Goal: Task Accomplishment & Management: Manage account settings

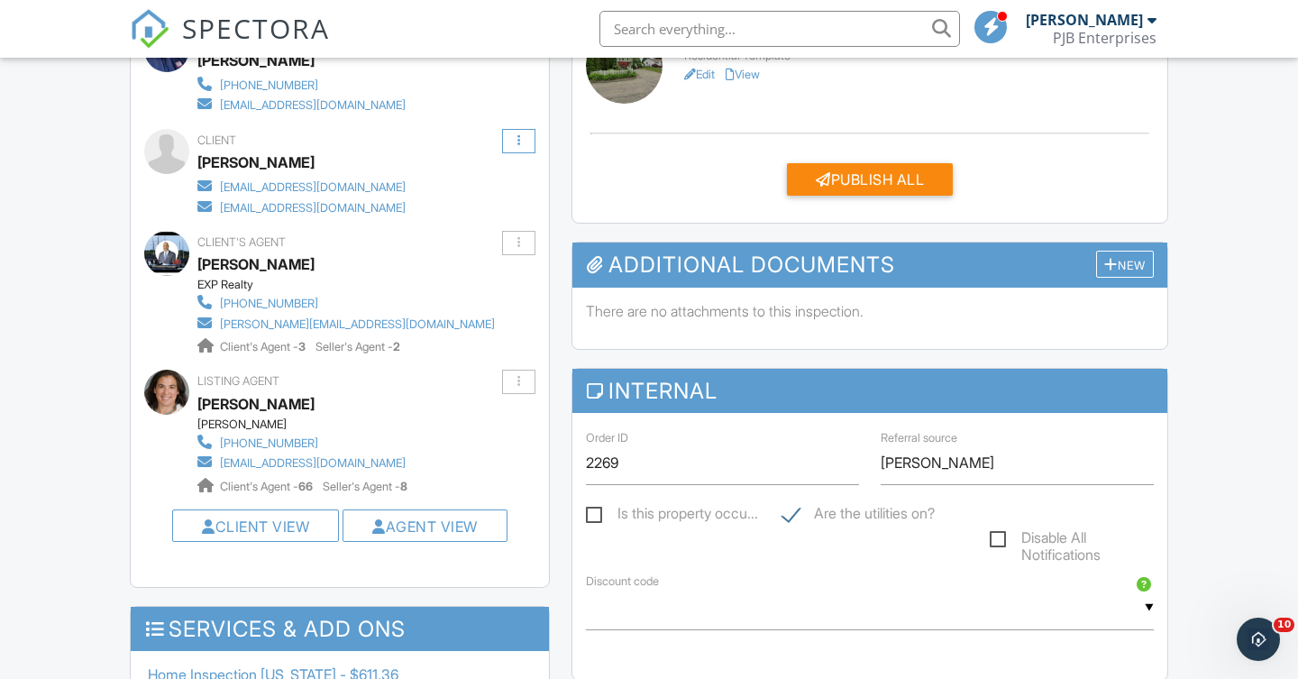
click at [520, 135] on div at bounding box center [519, 141] width 3 height 12
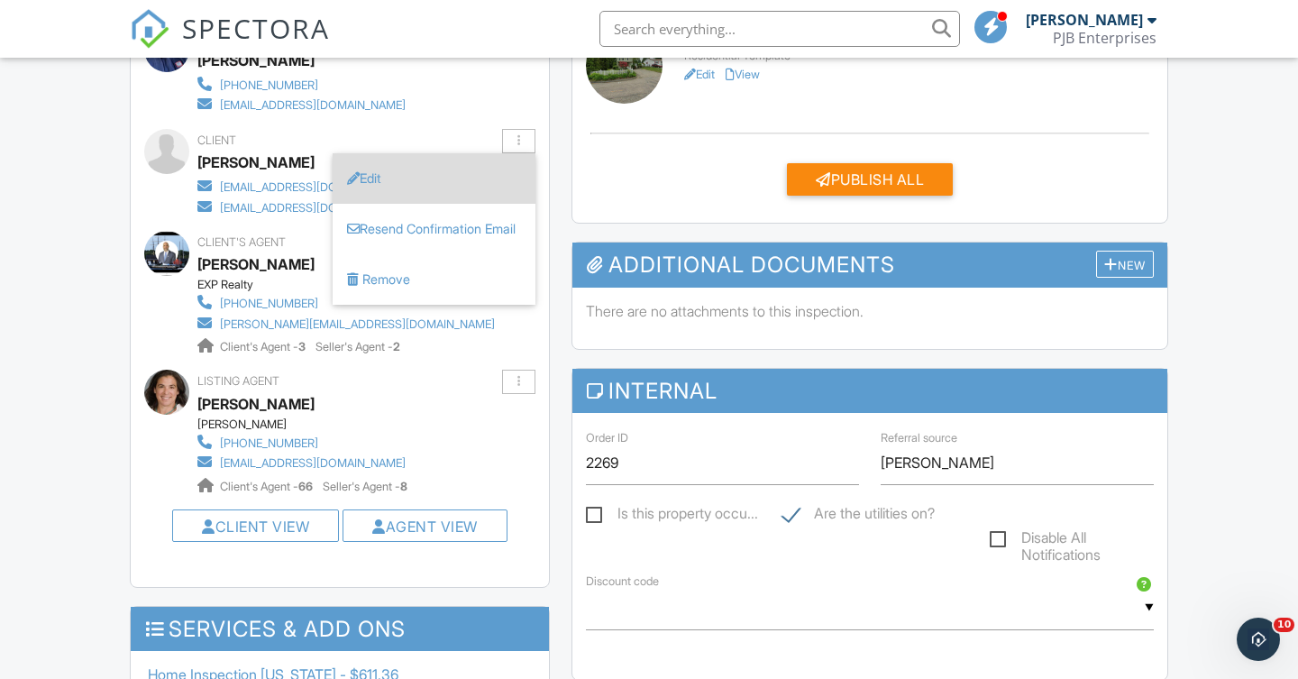
click at [463, 178] on li "Edit" at bounding box center [434, 178] width 203 height 50
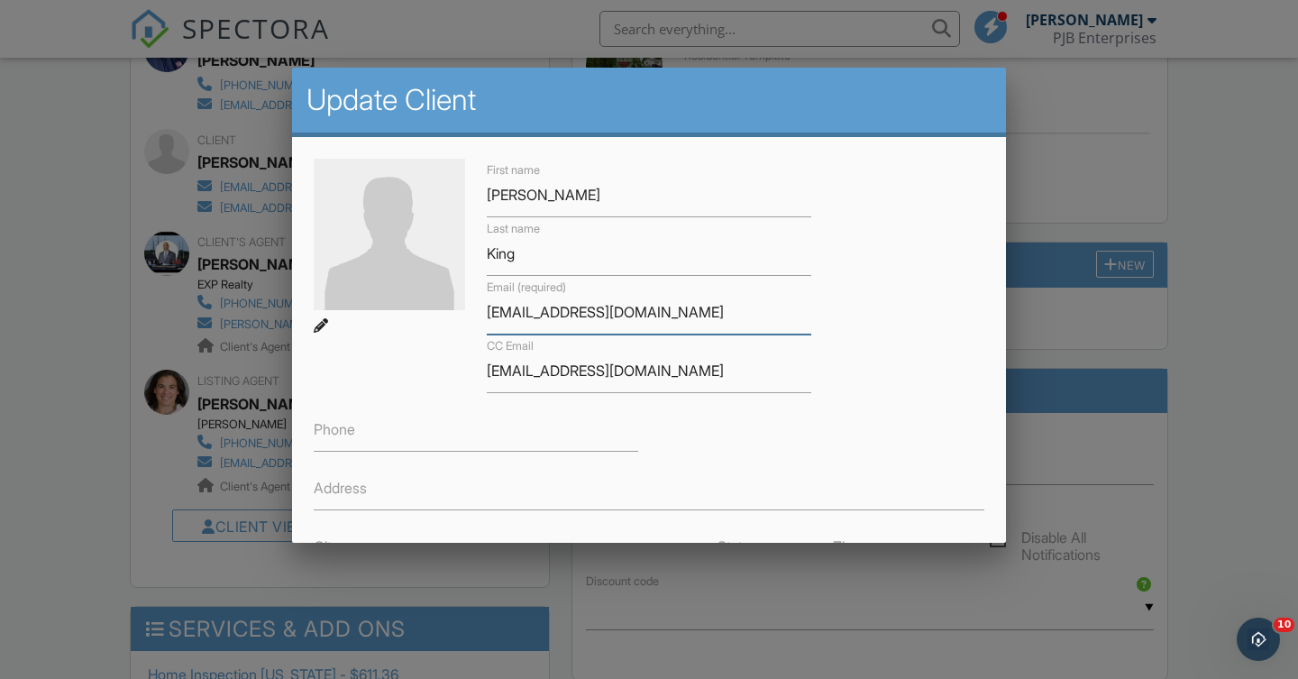
click at [678, 307] on input "kingconnor125@gmail.com" at bounding box center [649, 312] width 325 height 44
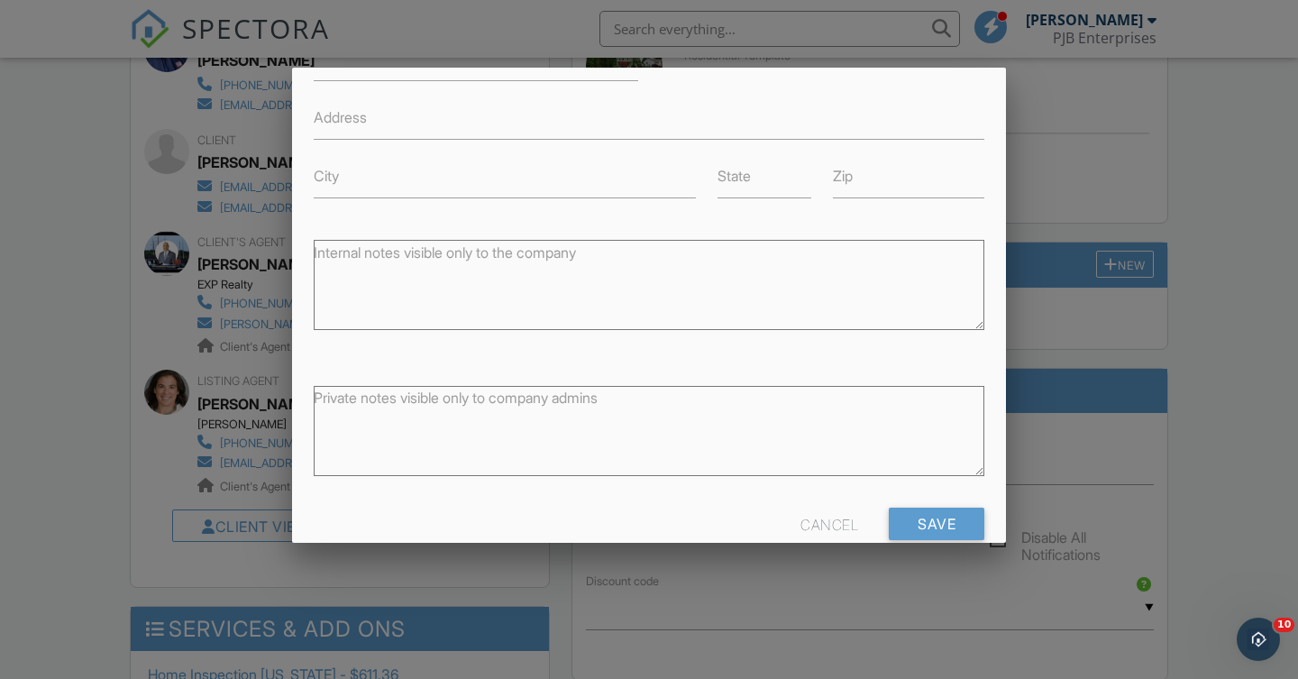
scroll to position [362, 0]
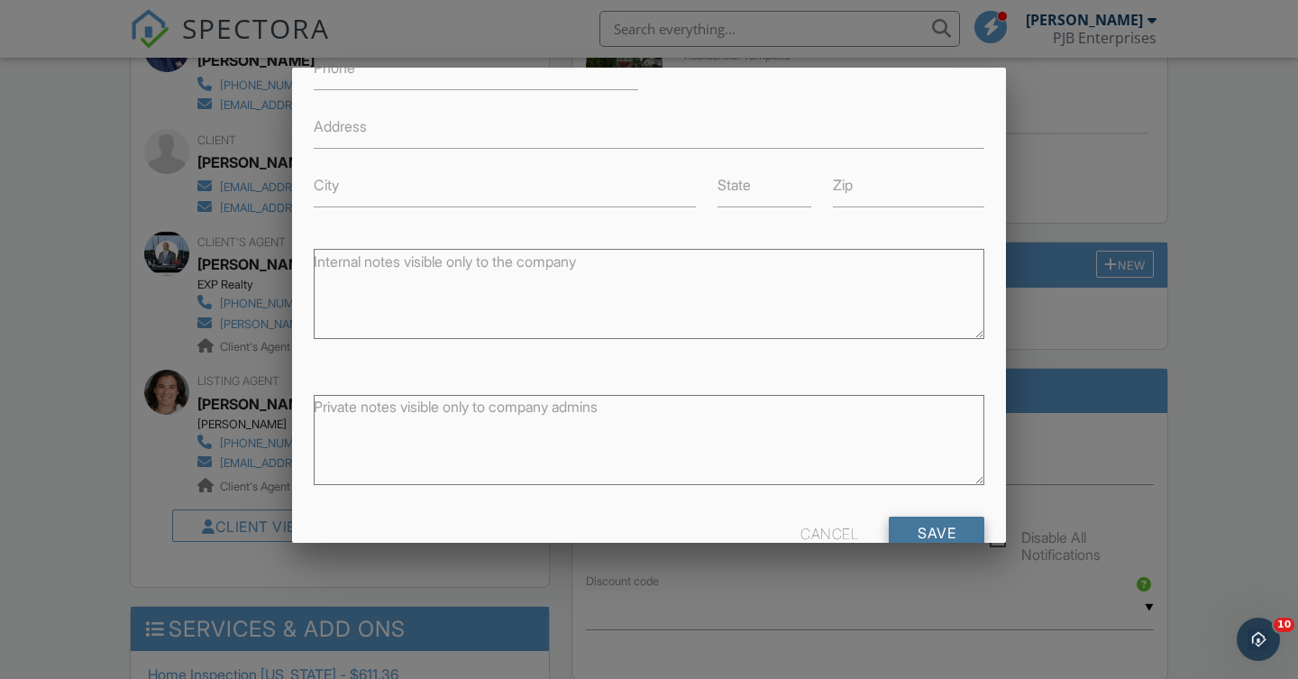
type input "kingconnor125@gmail.com"
click at [938, 517] on input "Save" at bounding box center [937, 533] width 96 height 32
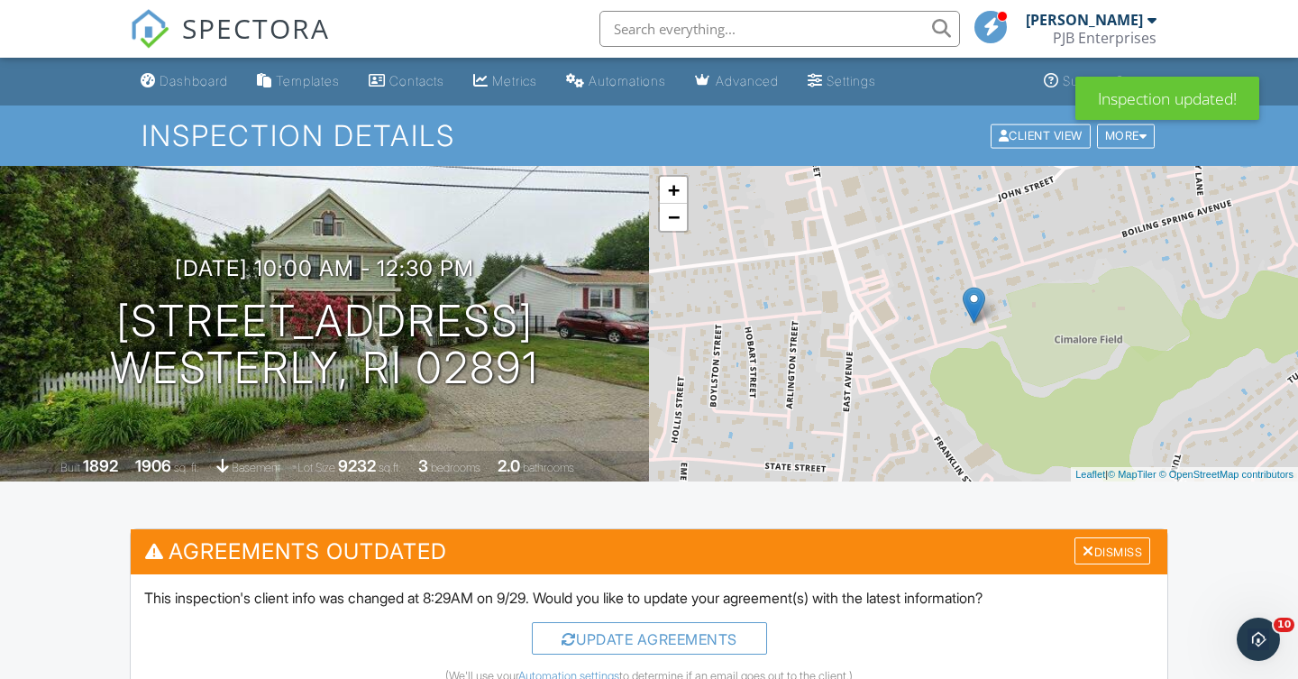
click at [878, 450] on div "+ − Leaflet | © MapTiler © OpenStreetMap contributors" at bounding box center [973, 324] width 649 height 316
click at [1115, 554] on div "Dismiss" at bounding box center [1113, 551] width 76 height 28
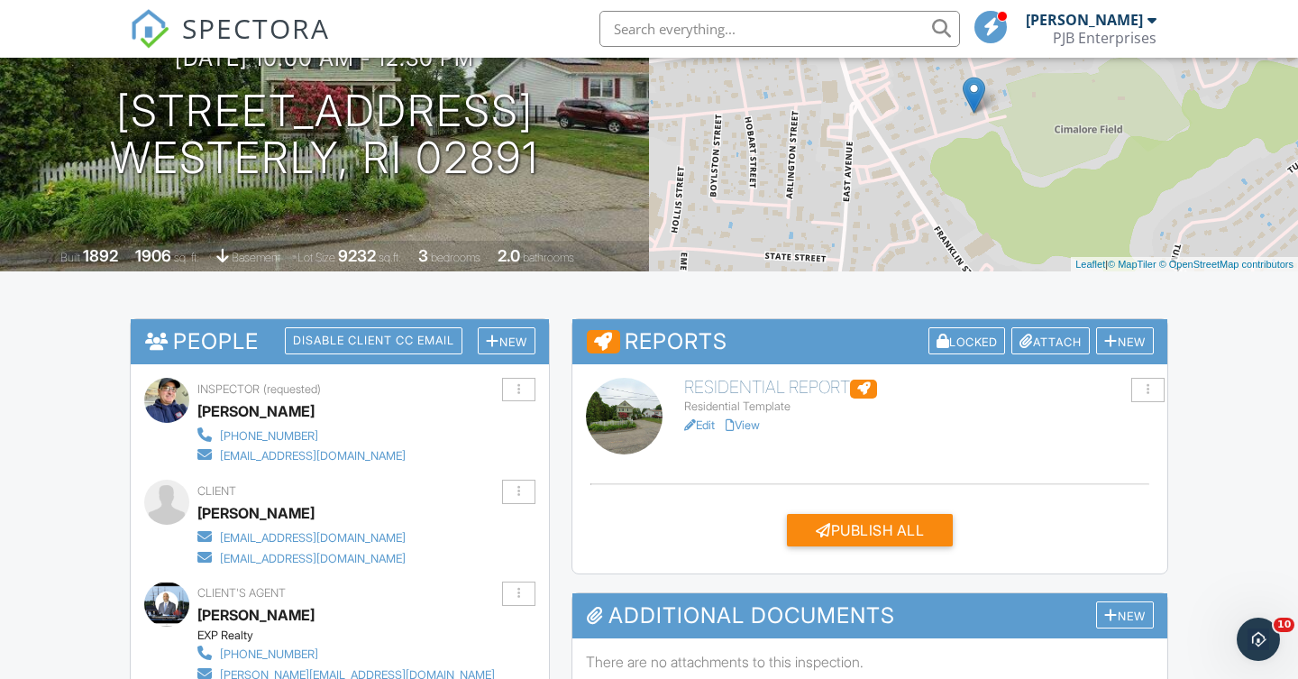
scroll to position [207, 0]
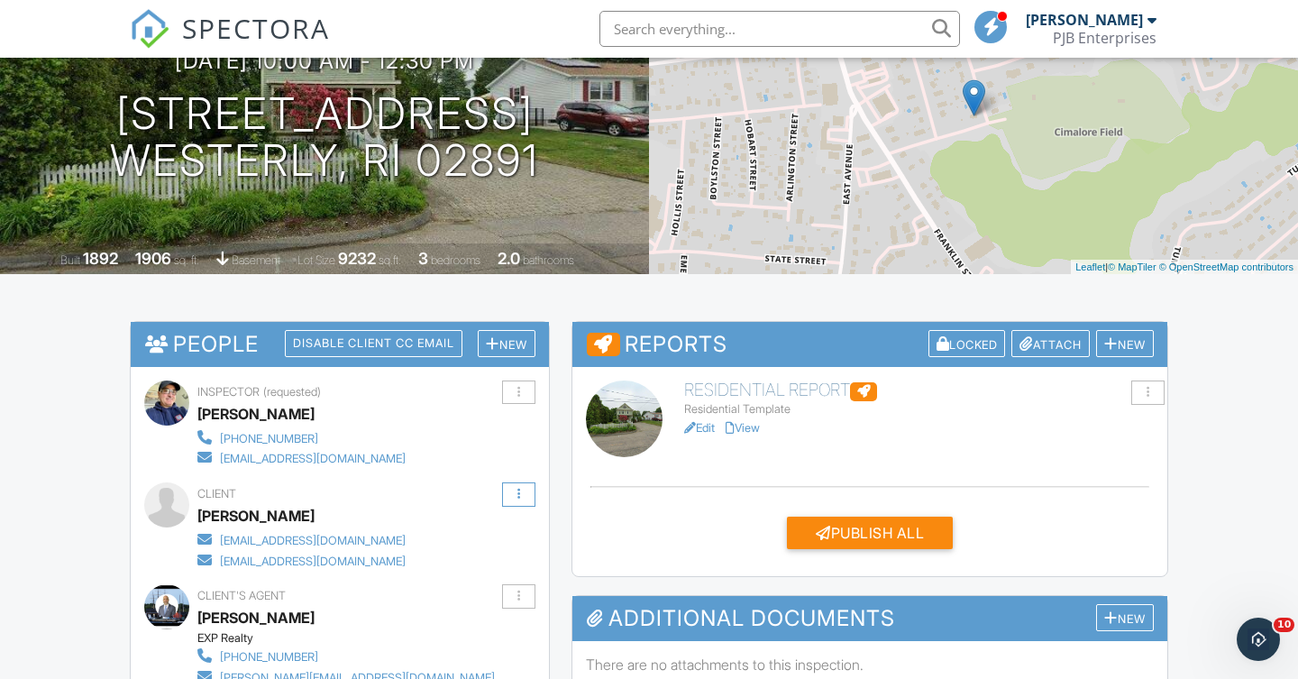
click at [526, 490] on div at bounding box center [518, 494] width 33 height 24
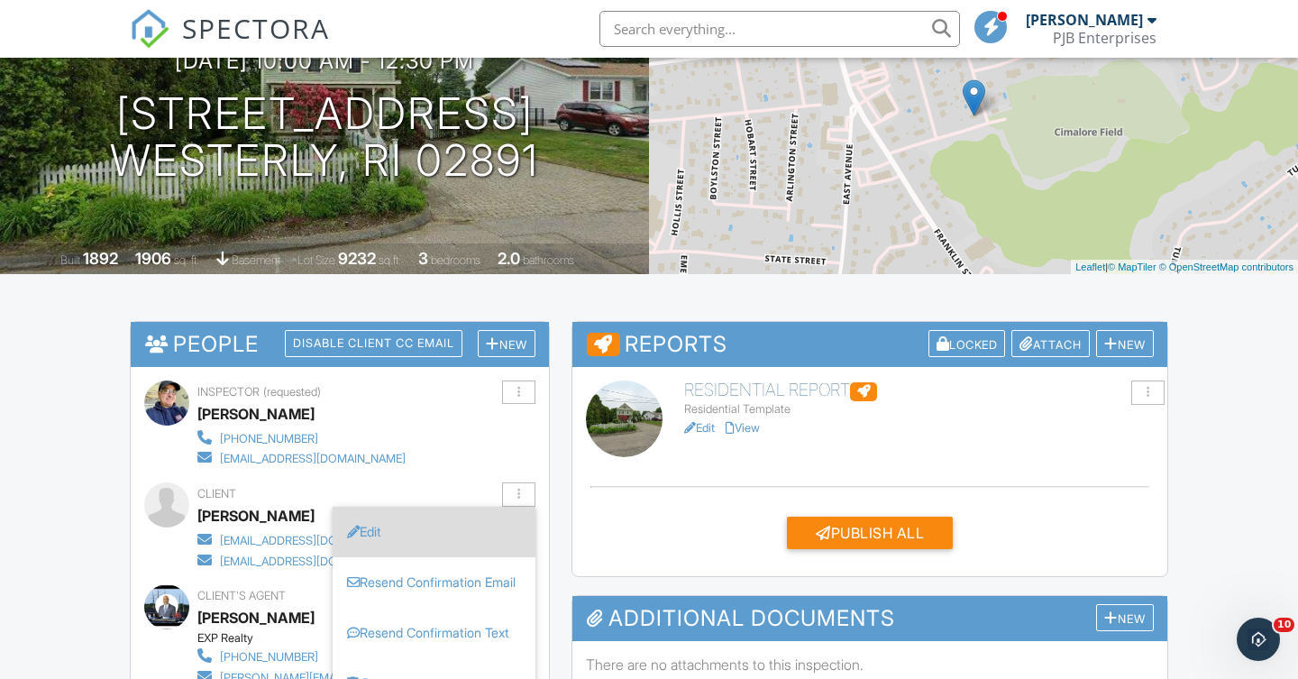
click at [442, 526] on li "Edit" at bounding box center [434, 532] width 203 height 50
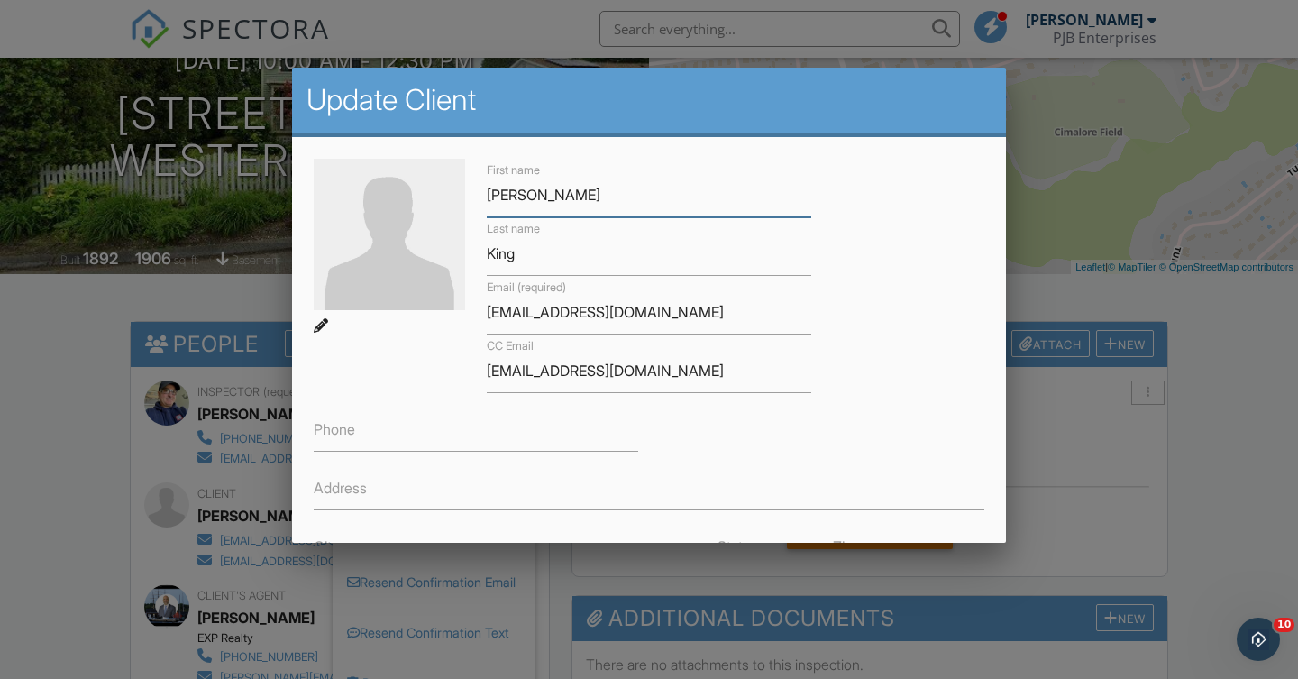
click at [531, 197] on input "Conner" at bounding box center [649, 195] width 325 height 44
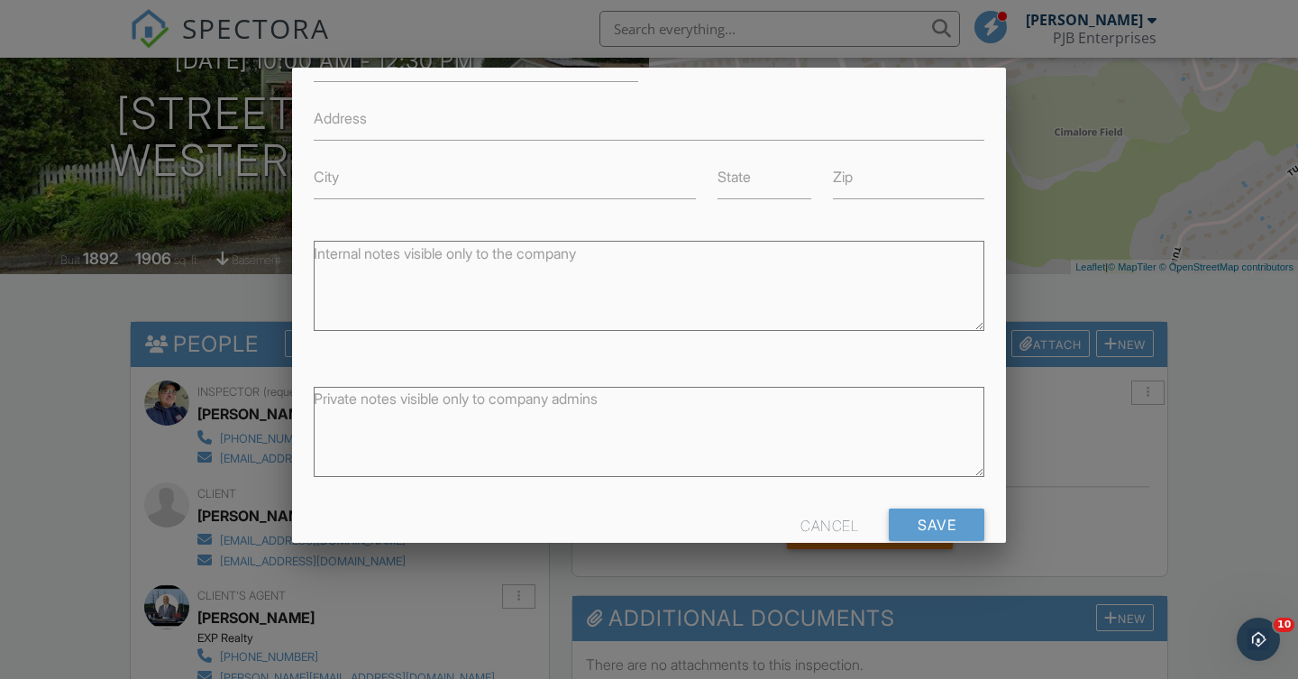
scroll to position [362, 0]
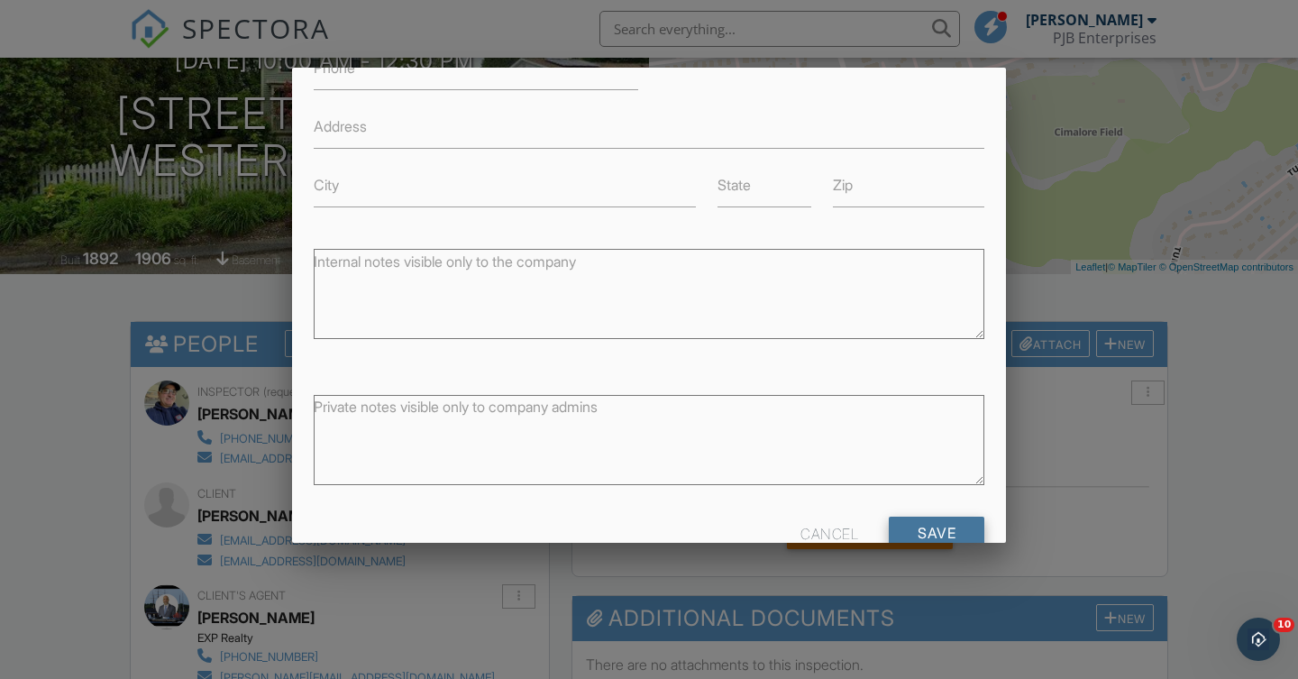
type input "[PERSON_NAME]"
click at [943, 517] on input "Save" at bounding box center [937, 533] width 96 height 32
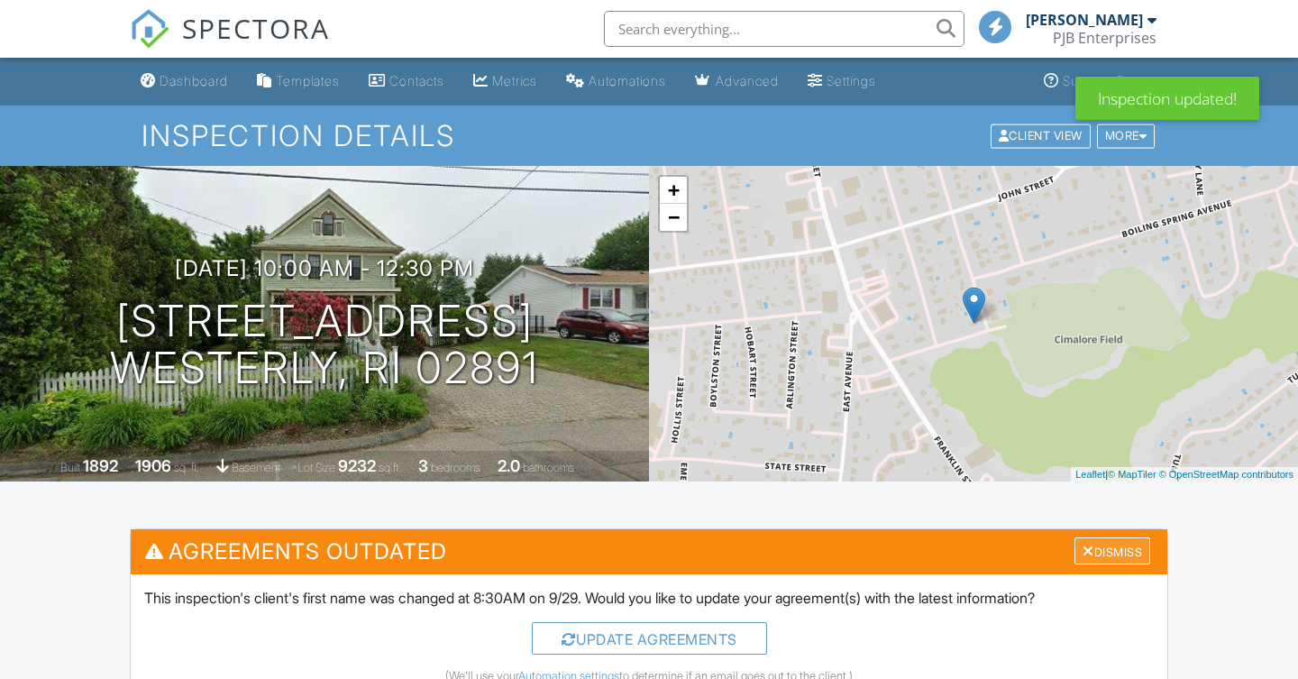
click at [1104, 552] on div "Dismiss" at bounding box center [1113, 551] width 76 height 28
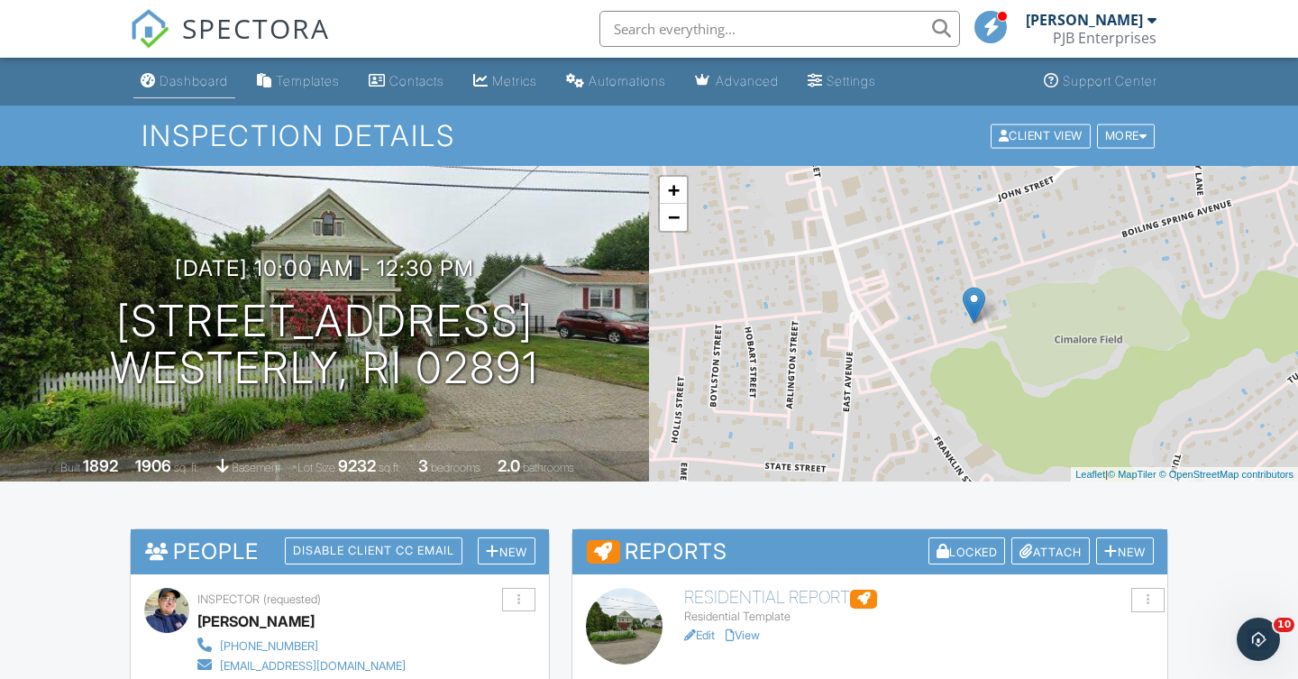
click at [204, 79] on div "Dashboard" at bounding box center [194, 80] width 69 height 15
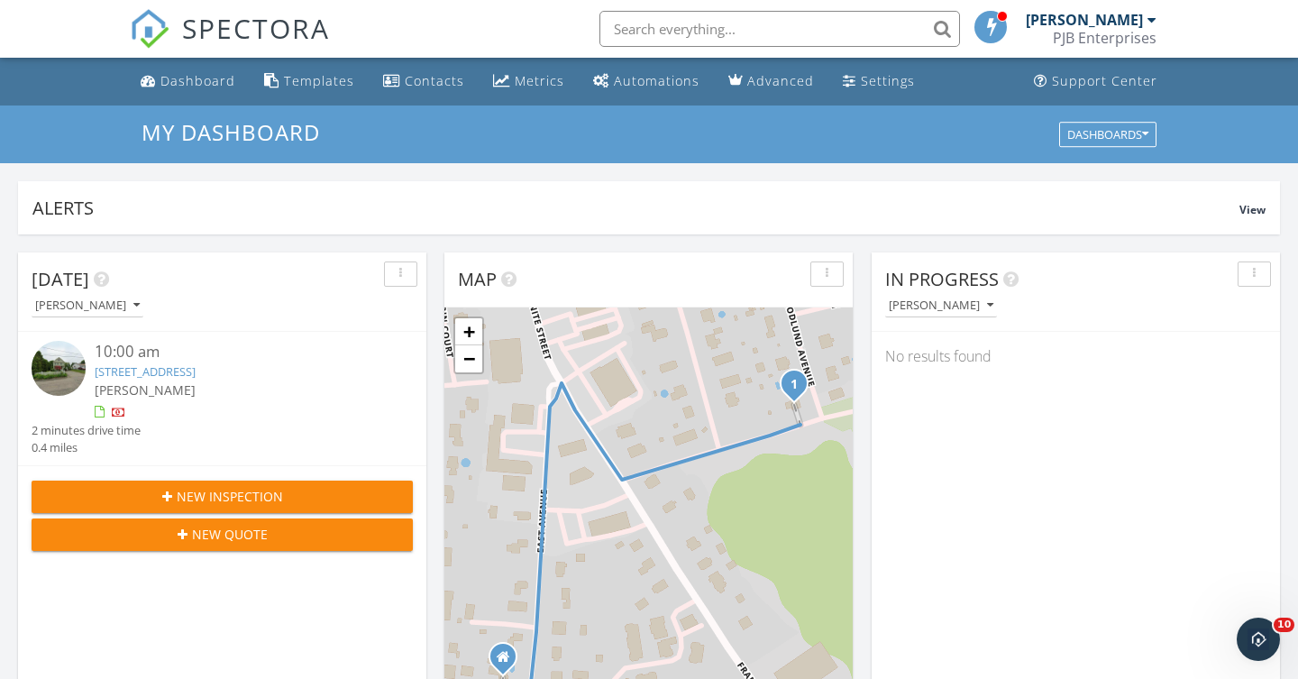
click at [732, 277] on div "Map" at bounding box center [635, 279] width 354 height 27
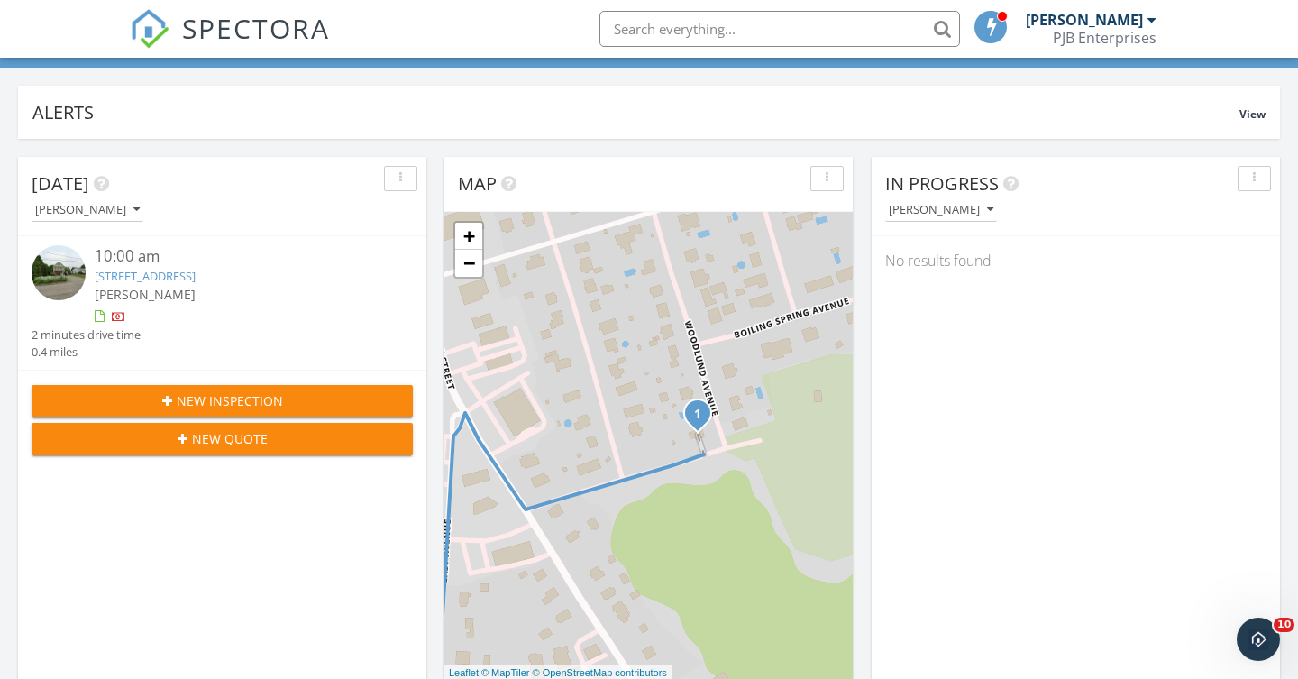
click at [569, 616] on div "1 + − East Avenue, Wilson Street 644.6 m, 1 min 30 s Head east on State Street …" at bounding box center [648, 446] width 408 height 468
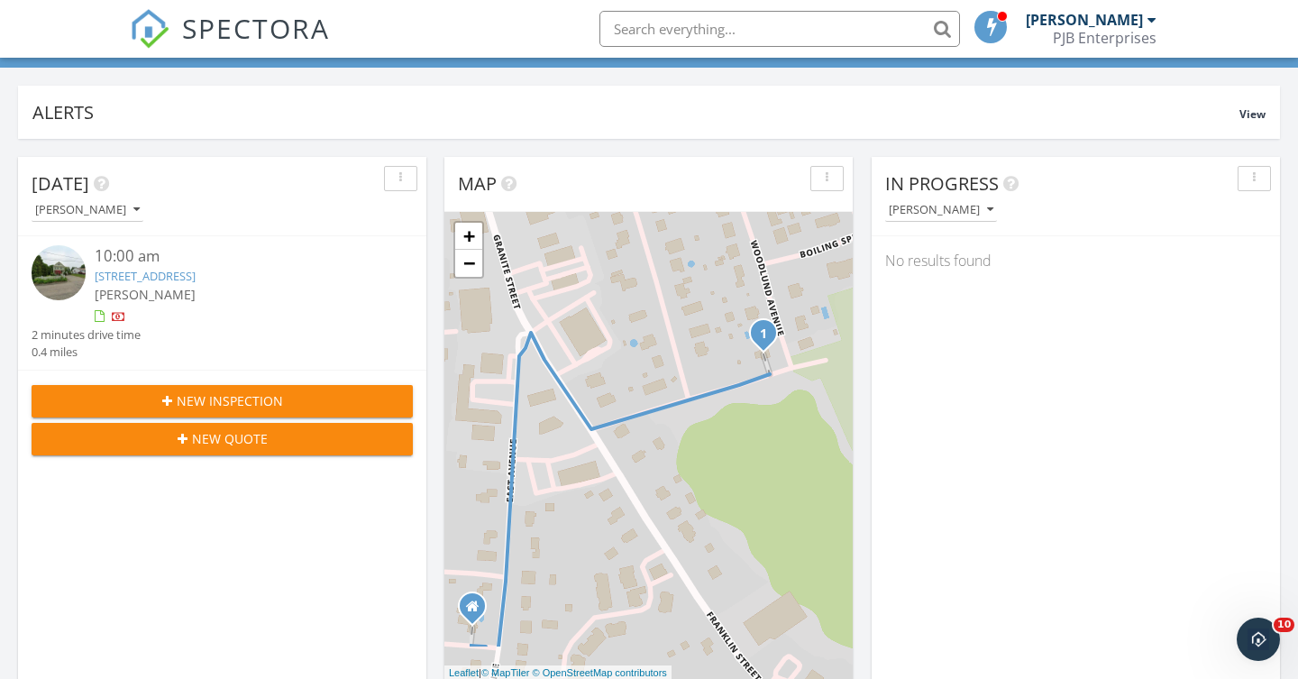
click at [769, 410] on div "1 + − East Avenue, Wilson Street 644.6 m, 1 min 30 s Head east on State Street …" at bounding box center [648, 446] width 408 height 468
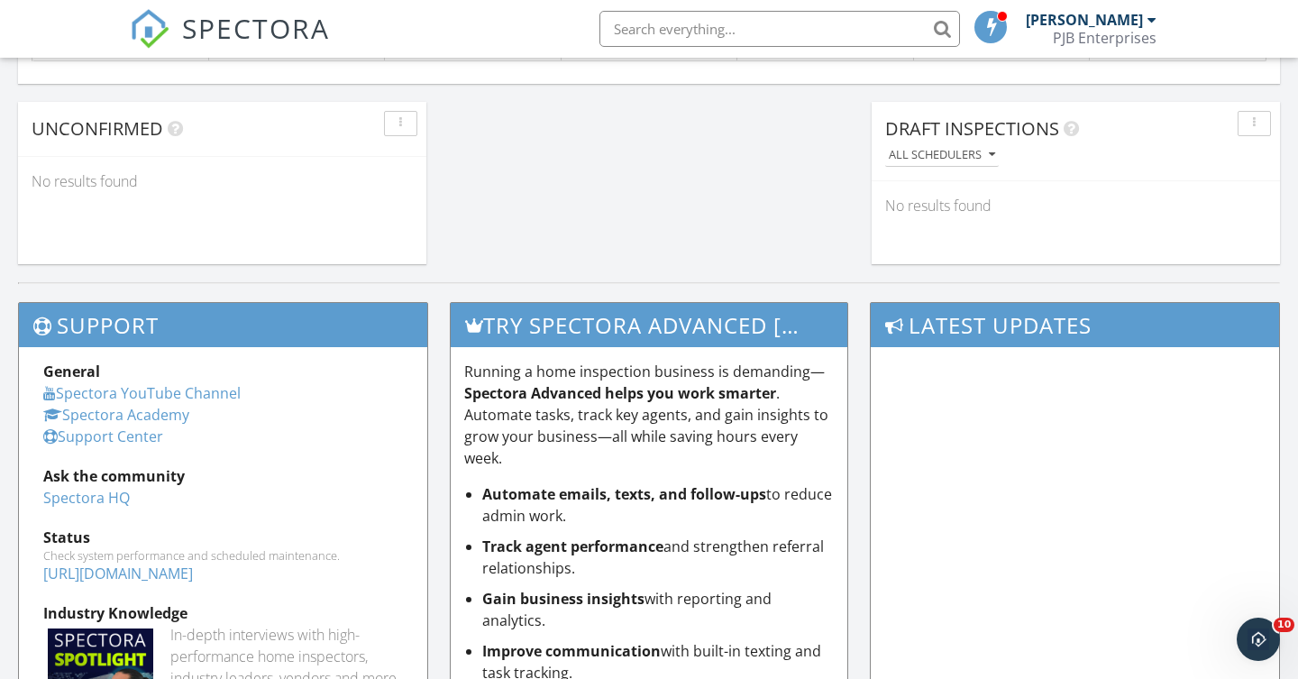
scroll to position [1600, 0]
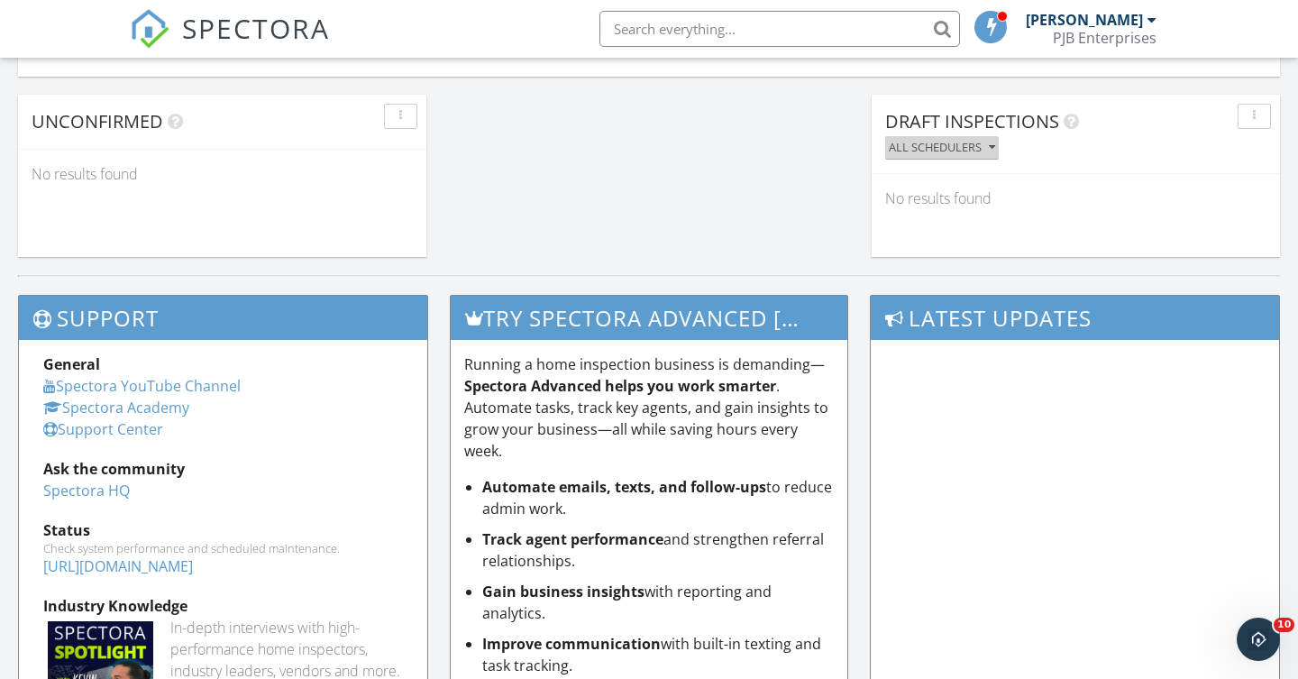
click at [995, 143] on icon "button" at bounding box center [992, 148] width 6 height 13
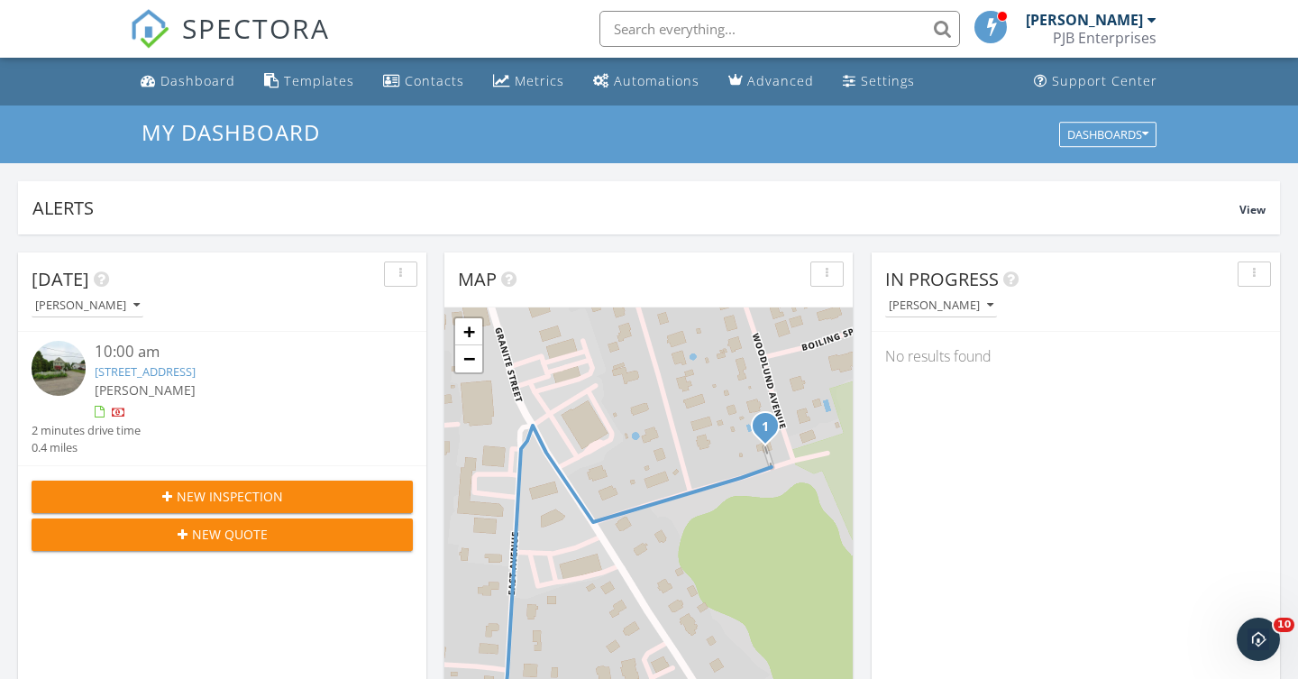
scroll to position [0, 0]
click at [1257, 276] on div "button" at bounding box center [1254, 274] width 17 height 13
click at [1145, 375] on div "No results found" at bounding box center [1076, 356] width 408 height 49
click at [1257, 208] on span "View" at bounding box center [1253, 209] width 26 height 15
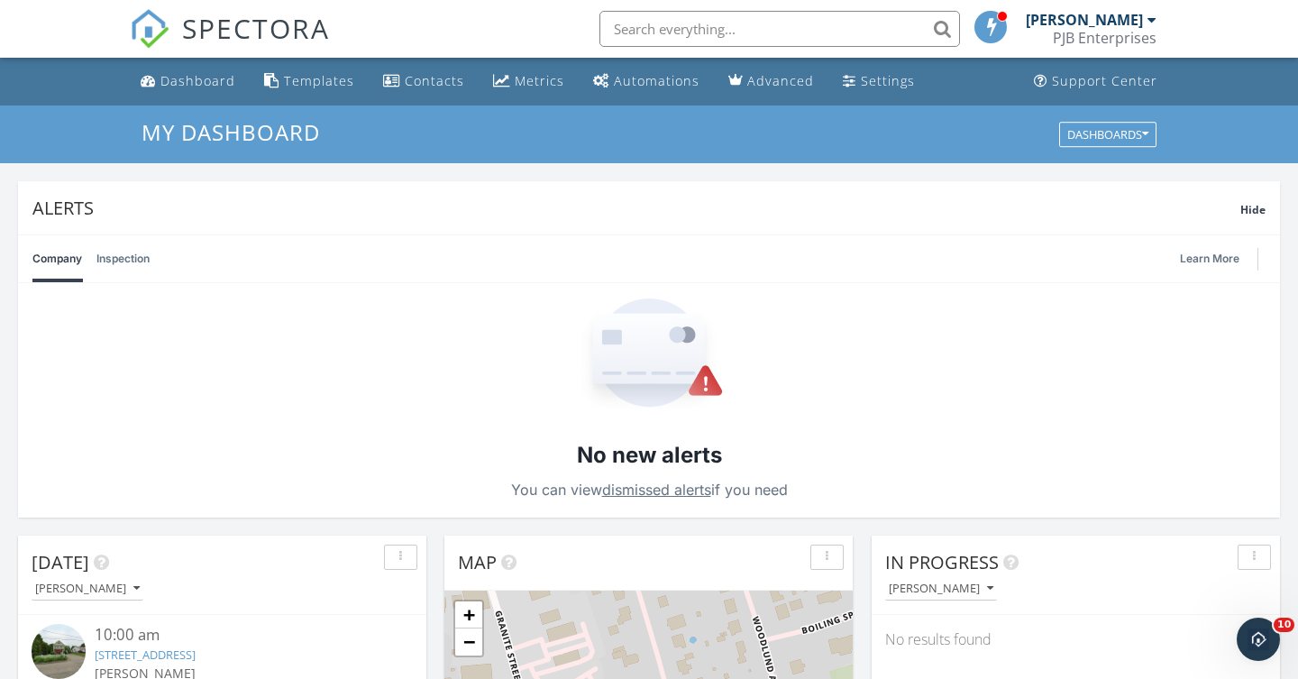
click at [1058, 382] on div "No new alerts You can view dismissed alerts if you need" at bounding box center [649, 400] width 1262 height 234
click at [959, 141] on h3 "My Dashboard" at bounding box center [649, 132] width 1015 height 24
click at [189, 77] on div "Dashboard" at bounding box center [197, 80] width 75 height 17
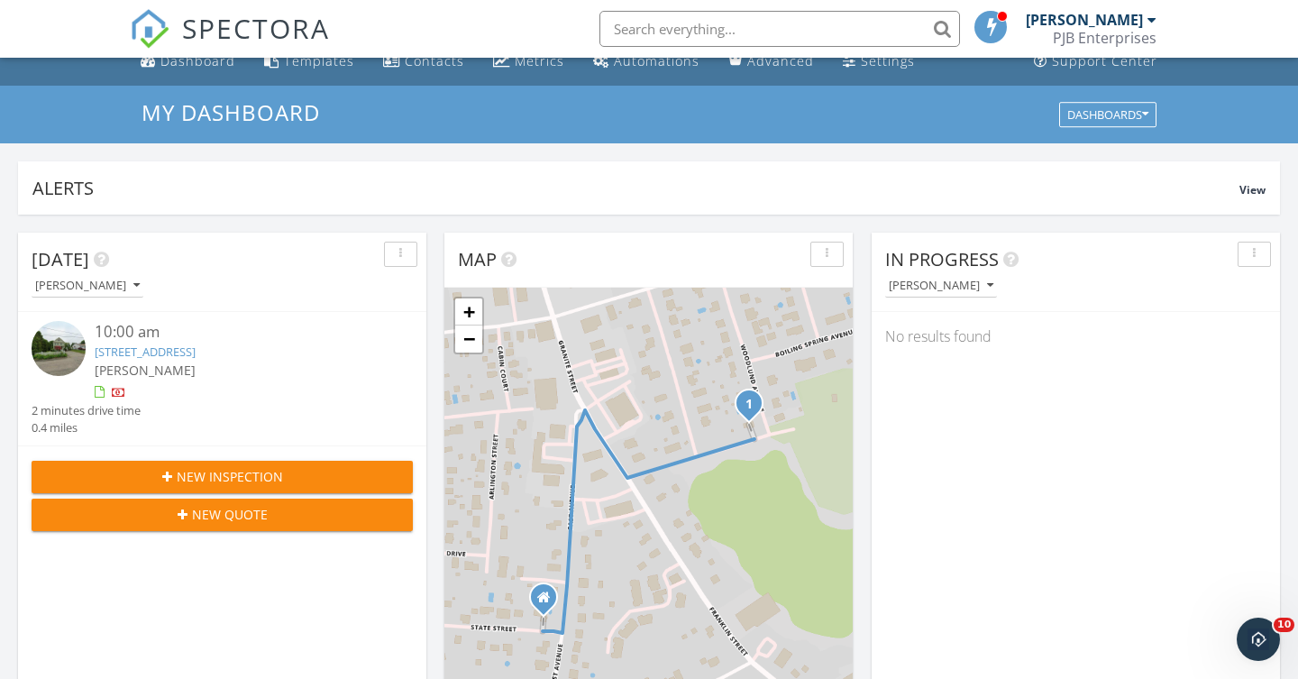
scroll to position [37, 0]
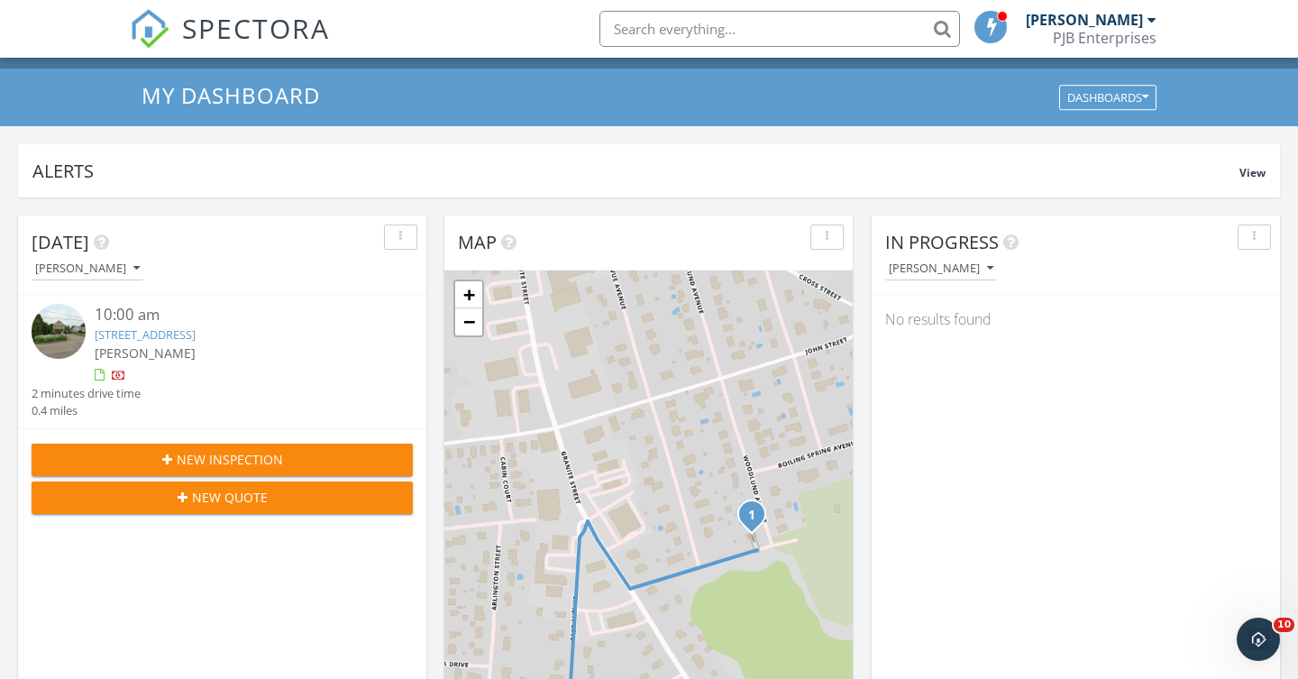
click at [614, 525] on div "1 + − [GEOGRAPHIC_DATA][PERSON_NAME] 644.6 m, 1 min 30 s Head east on [GEOGRAPH…" at bounding box center [648, 504] width 408 height 468
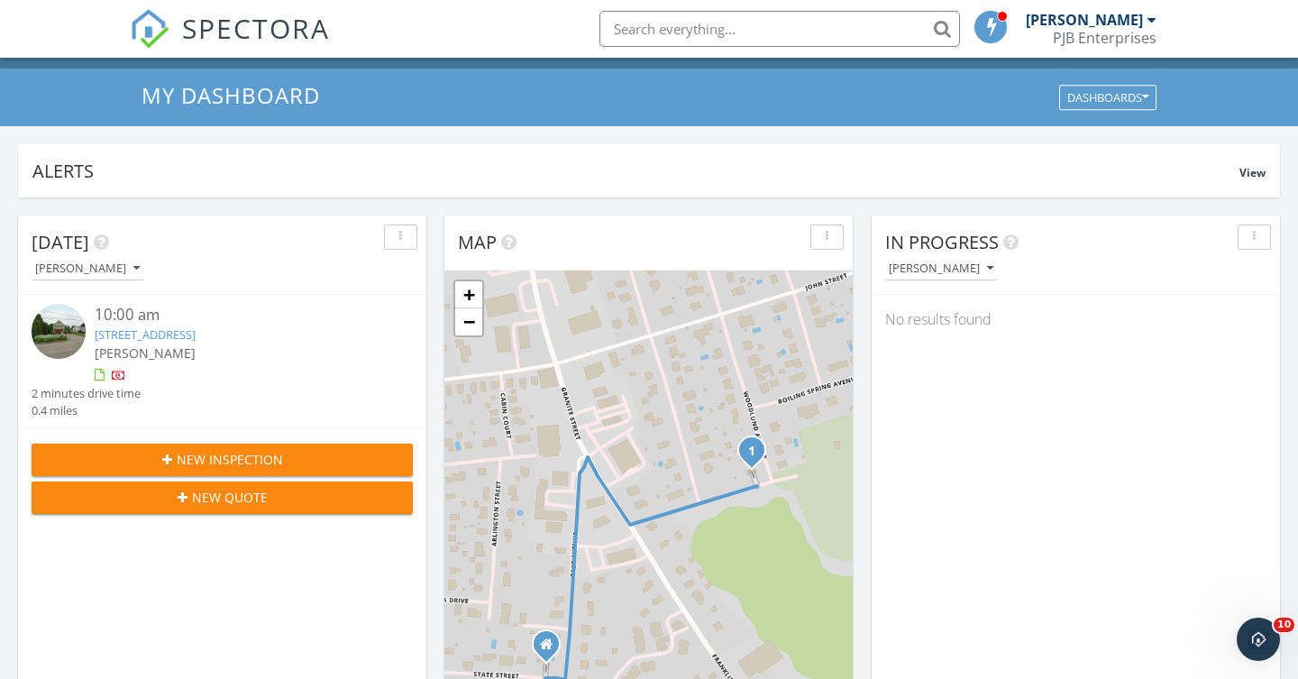
click at [622, 454] on div "1 + − East Avenue, Wilson Street 644.6 m, 1 min 30 s Head east on State Street …" at bounding box center [648, 504] width 408 height 468
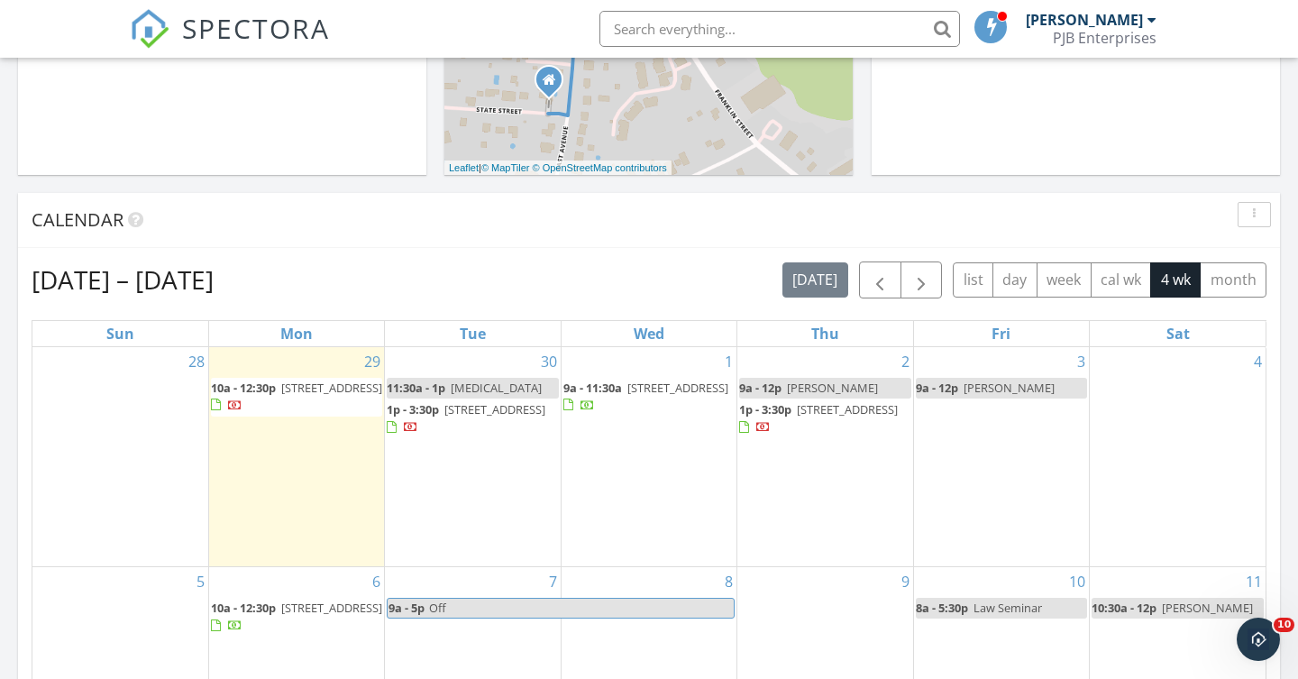
scroll to position [654, 0]
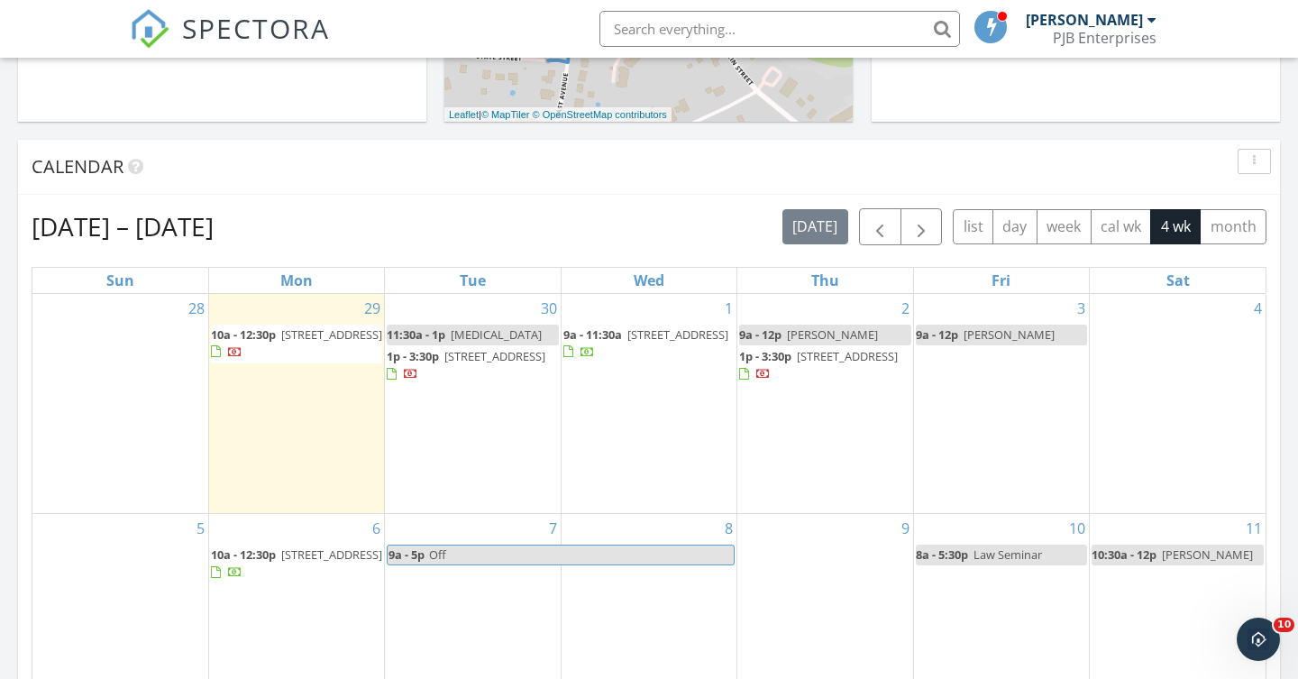
click at [462, 364] on span "16 Duhamel Ave, Charlestown 02813" at bounding box center [494, 356] width 101 height 16
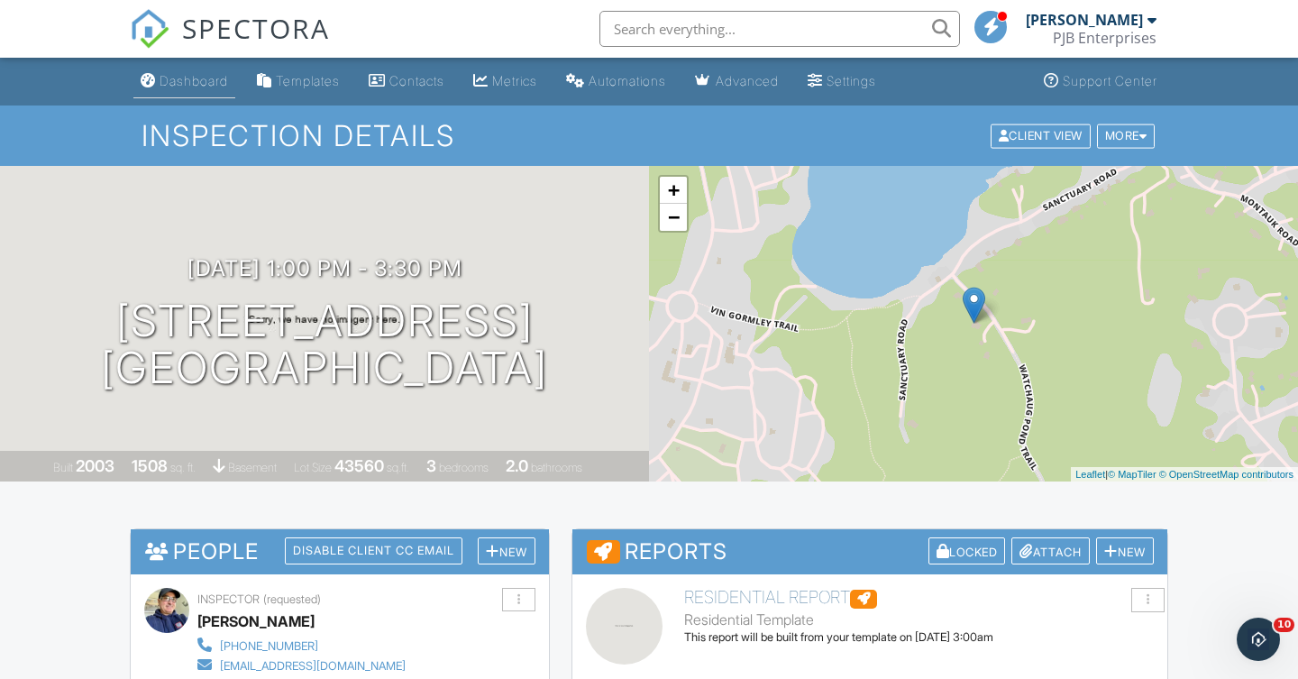
click at [206, 88] on div "Dashboard" at bounding box center [194, 80] width 69 height 15
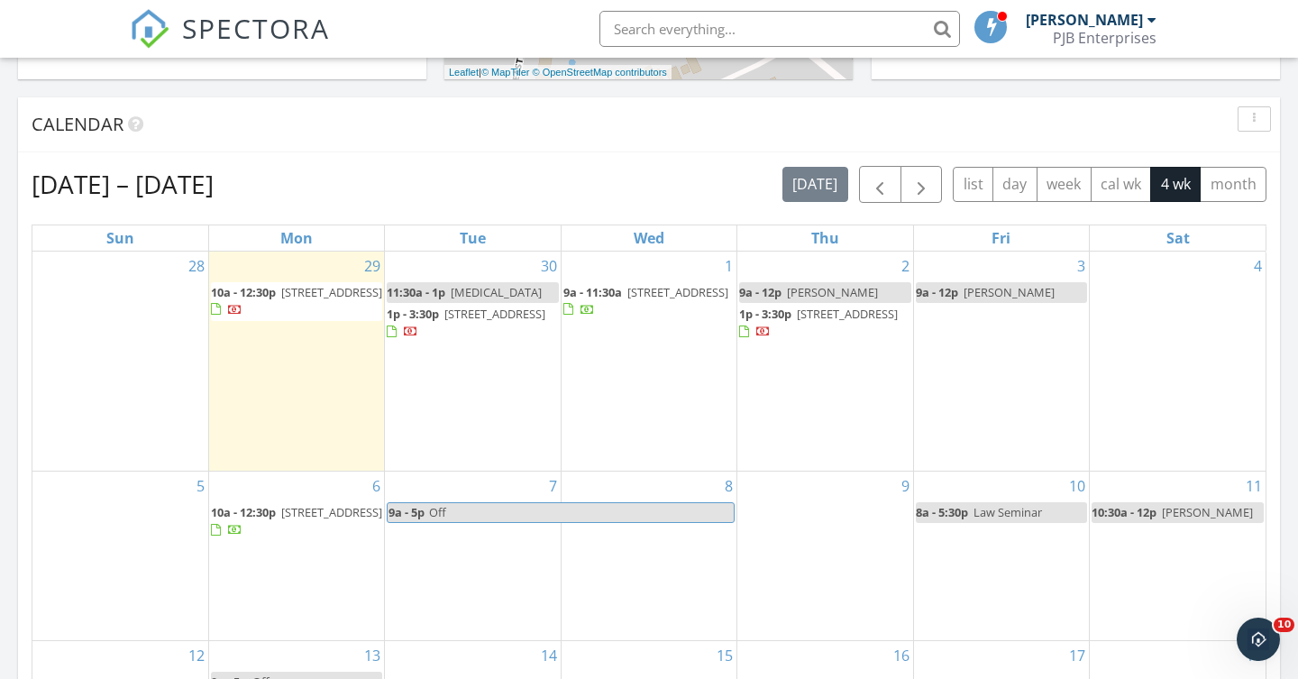
scroll to position [698, 0]
